Goal: Information Seeking & Learning: Learn about a topic

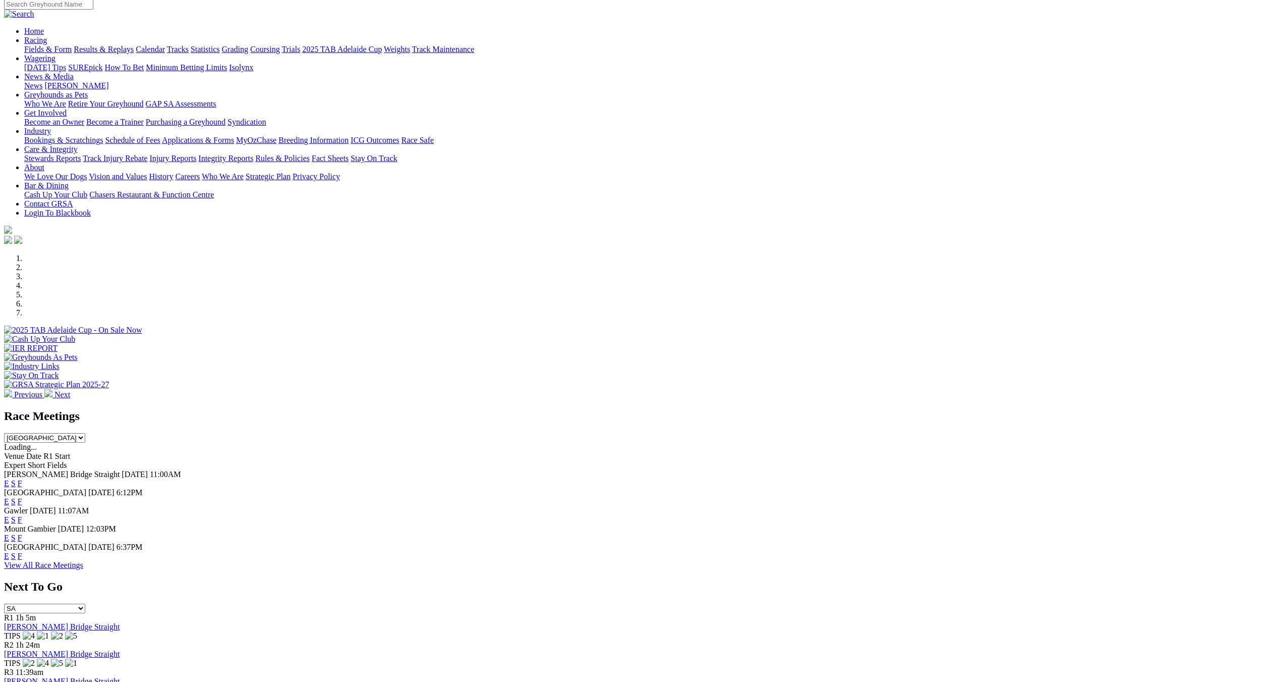
scroll to position [101, 0]
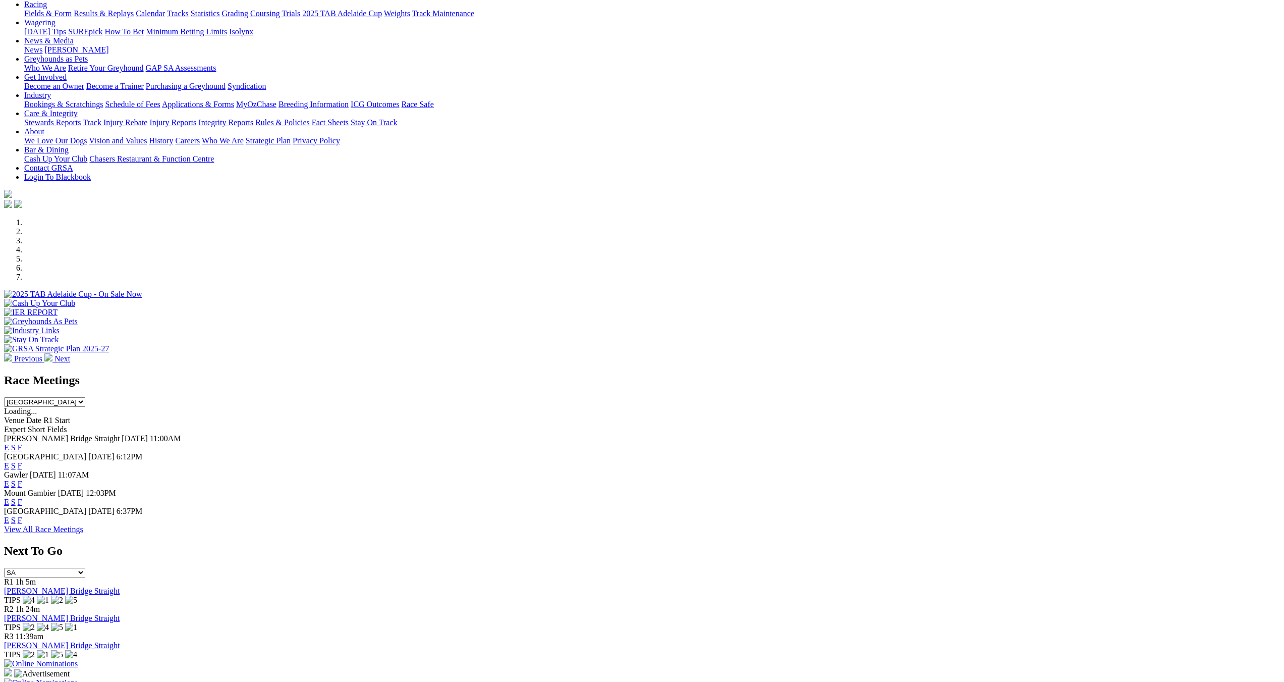
click at [83, 533] on link "View All Race Meetings" at bounding box center [43, 529] width 79 height 9
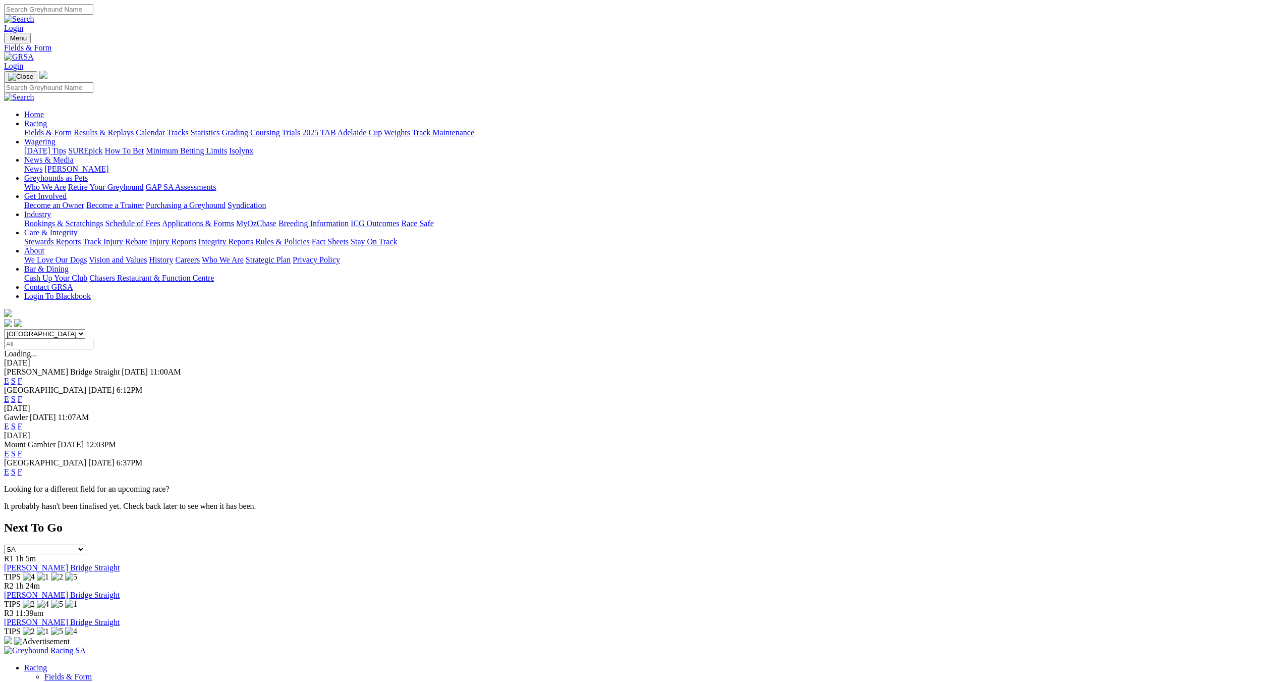
click at [165, 128] on link "Calendar" at bounding box center [150, 132] width 29 height 9
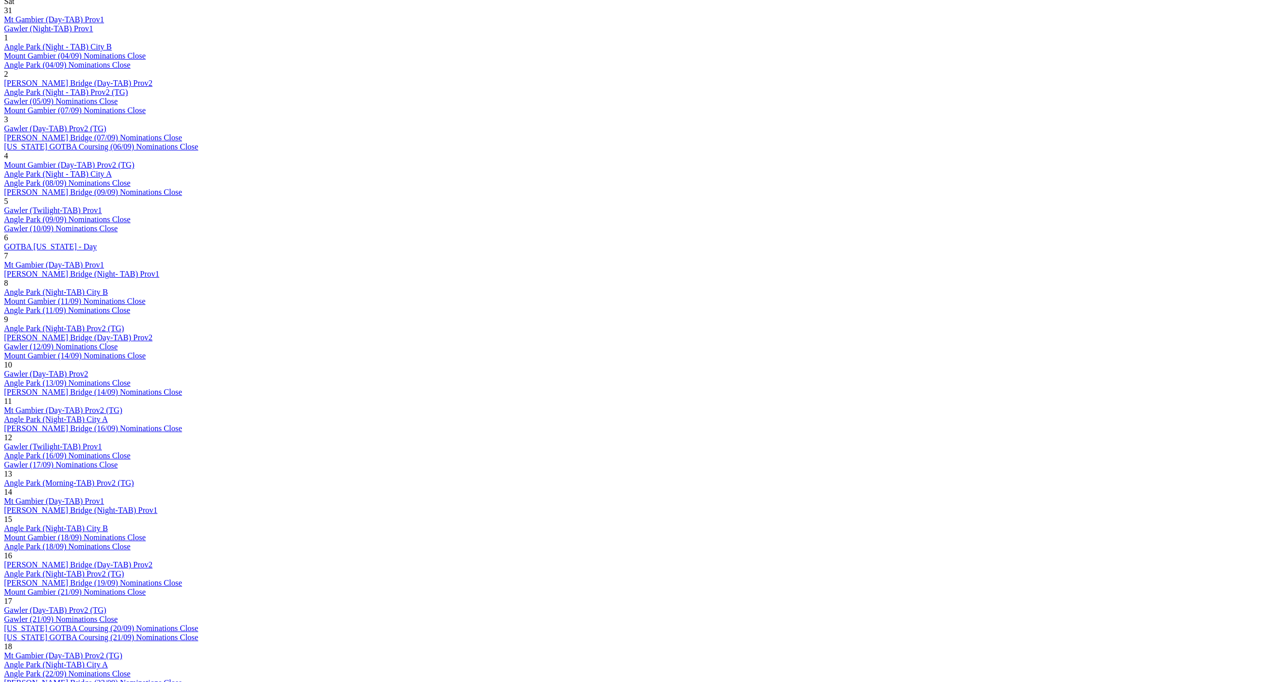
scroll to position [555, 0]
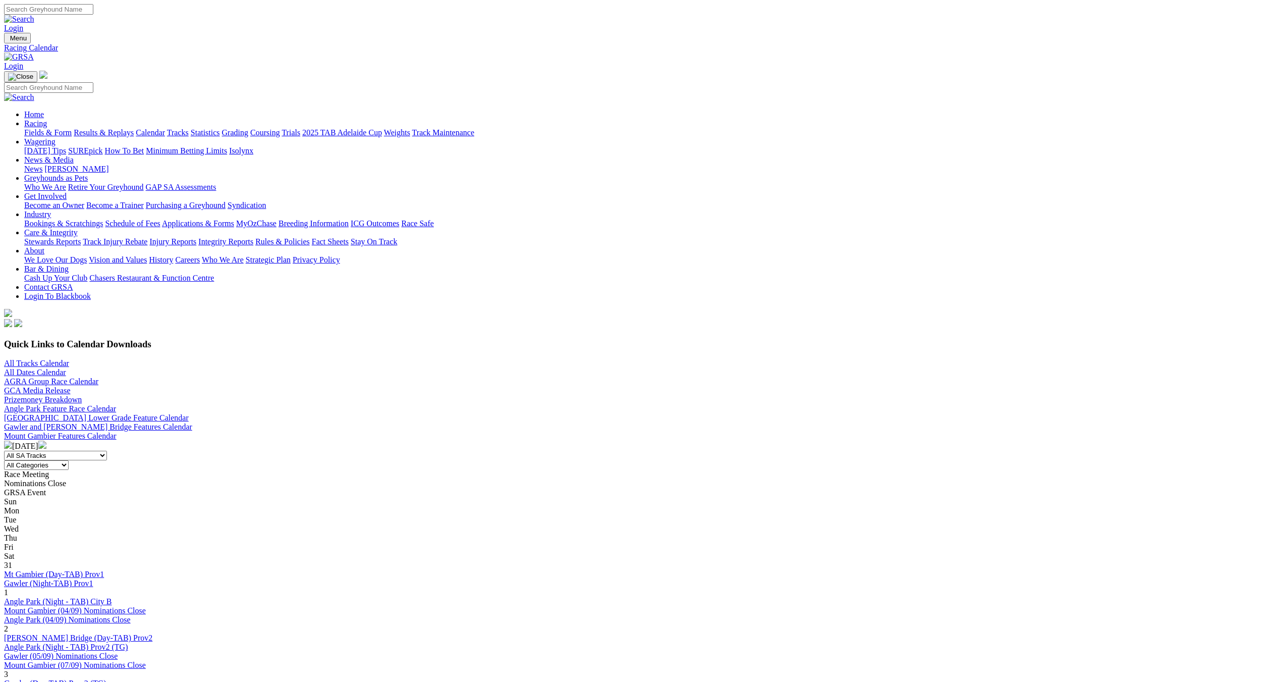
click at [46, 441] on img at bounding box center [42, 445] width 8 height 8
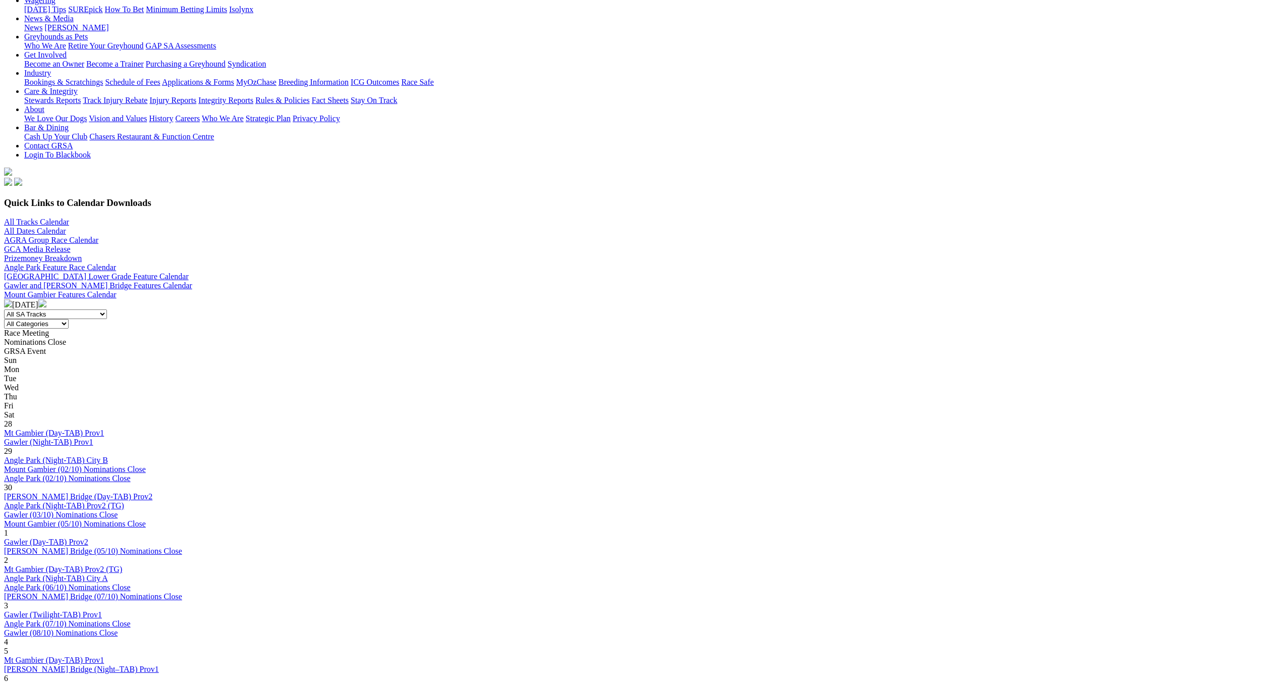
scroll to position [151, 0]
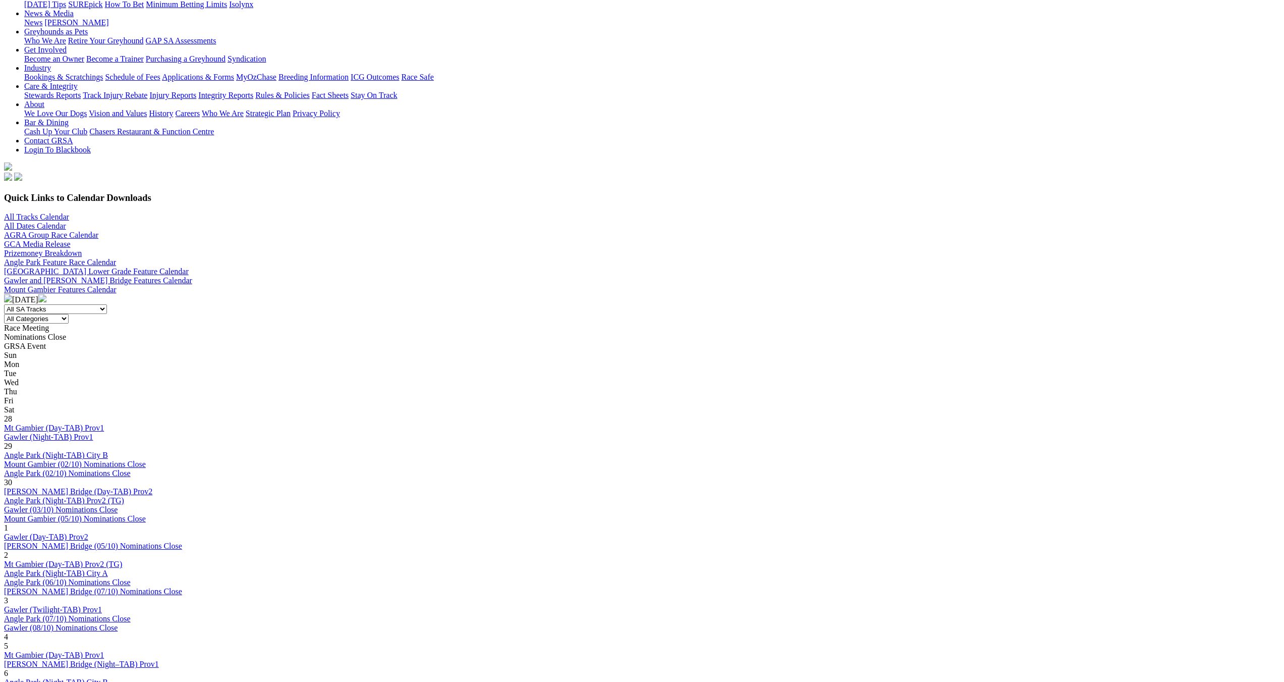
scroll to position [151, 0]
